Goal: Information Seeking & Learning: Check status

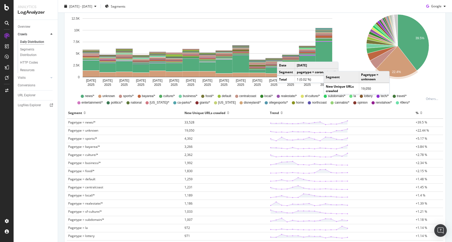
scroll to position [49, 0]
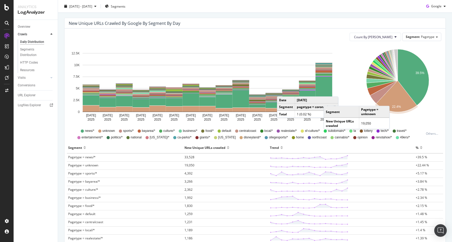
click at [395, 101] on icon "A chart." at bounding box center [396, 96] width 41 height 31
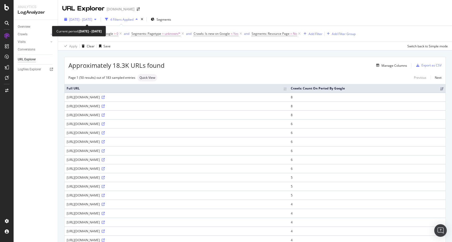
click at [92, 18] on span "[DATE] - [DATE]" at bounding box center [80, 19] width 23 height 4
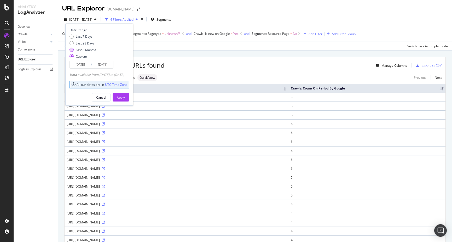
click at [78, 49] on div "Last 3 Months" at bounding box center [86, 50] width 20 height 4
type input "[DATE]"
click at [125, 96] on div "Apply" at bounding box center [121, 97] width 8 height 4
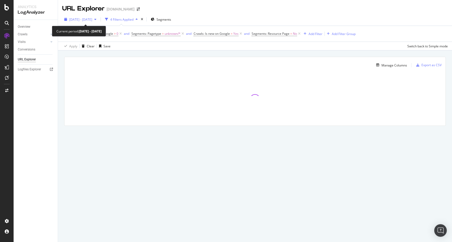
click at [92, 20] on span "[DATE] - [DATE]" at bounding box center [80, 19] width 23 height 4
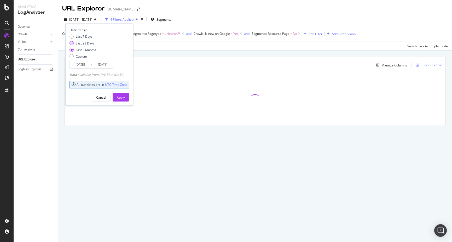
click at [74, 42] on div "Last 28 Days" at bounding box center [83, 43] width 27 height 4
type input "[DATE]"
click at [125, 95] on div "Apply" at bounding box center [121, 97] width 8 height 8
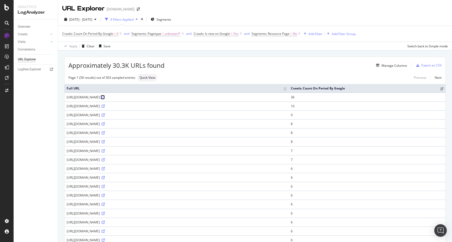
click at [105, 97] on icon at bounding box center [103, 97] width 3 height 3
